Goal: Information Seeking & Learning: Learn about a topic

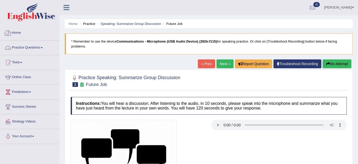
click at [40, 45] on link "Practice Questions" at bounding box center [29, 46] width 59 height 13
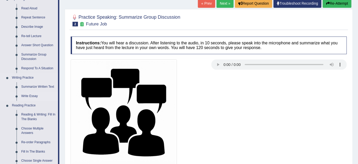
scroll to position [70, 0]
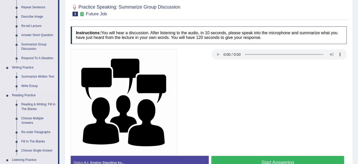
click at [32, 77] on link "Summarize Written Text" at bounding box center [38, 76] width 39 height 9
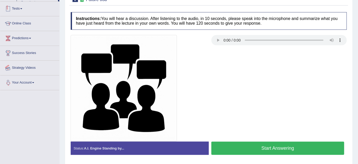
scroll to position [108, 0]
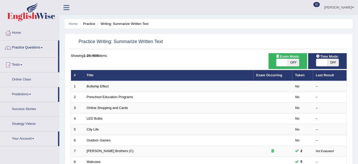
click at [32, 49] on link "Practice Questions" at bounding box center [29, 46] width 58 height 13
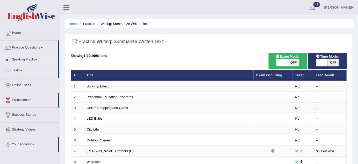
click at [32, 49] on link "Practice Questions" at bounding box center [29, 46] width 58 height 13
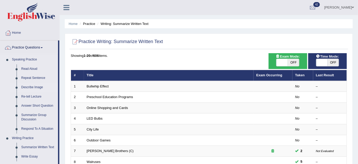
click at [31, 86] on link "Describe Image" at bounding box center [38, 87] width 39 height 9
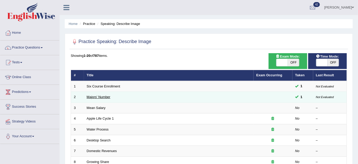
click at [95, 96] on link "Majors' Number" at bounding box center [99, 97] width 24 height 4
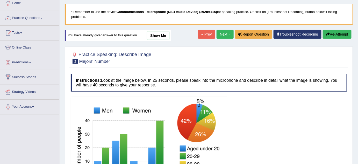
scroll to position [23, 0]
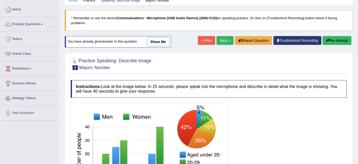
click at [207, 39] on link "« Prev" at bounding box center [206, 40] width 17 height 9
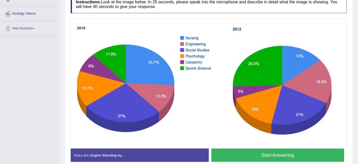
scroll to position [108, 0]
